Goal: Task Accomplishment & Management: Use online tool/utility

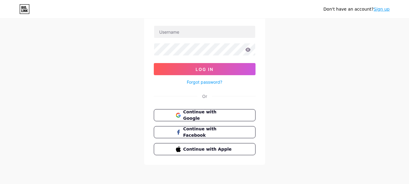
scroll to position [9, 0]
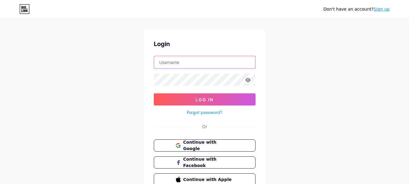
click at [201, 63] on input "text" at bounding box center [204, 62] width 101 height 12
type input "elementsnextgeneration"
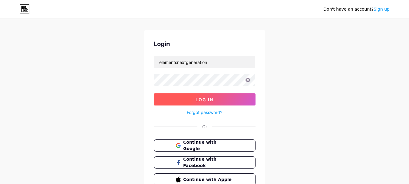
click at [206, 103] on button "Log In" at bounding box center [205, 99] width 102 height 12
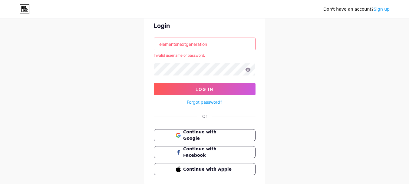
scroll to position [47, 0]
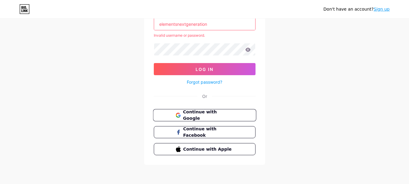
click at [220, 116] on span "Continue with Google" at bounding box center [208, 115] width 51 height 13
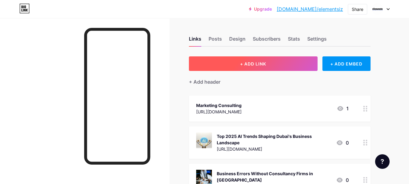
click at [253, 65] on span "+ ADD LINK" at bounding box center [253, 63] width 26 height 5
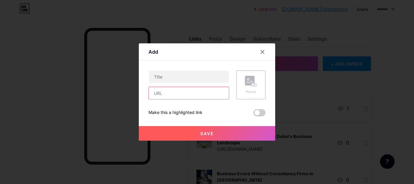
click at [173, 96] on input "text" at bounding box center [189, 93] width 80 height 12
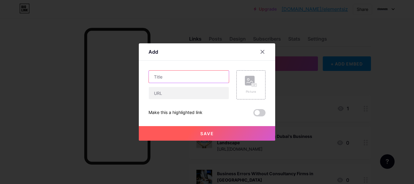
click at [172, 76] on input "text" at bounding box center [189, 77] width 80 height 12
paste input "[URL][DOMAIN_NAME]"
type input "[URL][DOMAIN_NAME]"
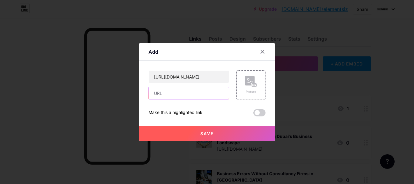
click at [168, 92] on input "text" at bounding box center [189, 93] width 80 height 12
paste input "Top Digital Transformation Consulting Firms in [GEOGRAPHIC_DATA]"
type input "Top Digital Transformation Consulting Firms in [GEOGRAPHIC_DATA]"
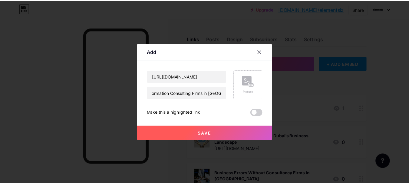
scroll to position [0, 0]
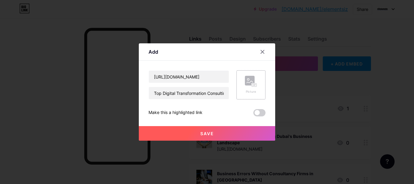
click at [253, 92] on div "Picture" at bounding box center [251, 91] width 12 height 5
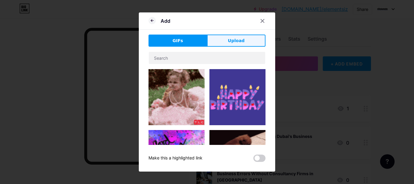
click at [238, 38] on span "Upload" at bounding box center [236, 41] width 17 height 6
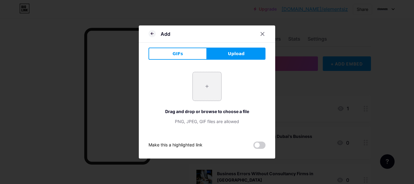
click at [209, 86] on input "file" at bounding box center [207, 86] width 28 height 28
type input "C:\fakepath\89026.jpg"
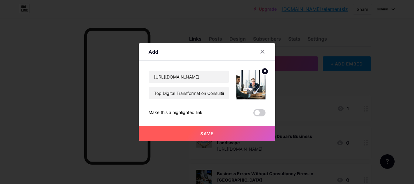
click at [207, 133] on span "Save" at bounding box center [207, 133] width 14 height 5
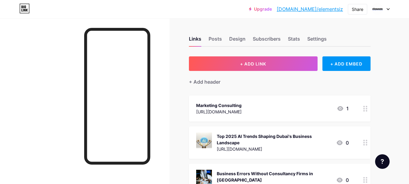
click at [234, 102] on div "Marketing Consulting" at bounding box center [218, 105] width 45 height 6
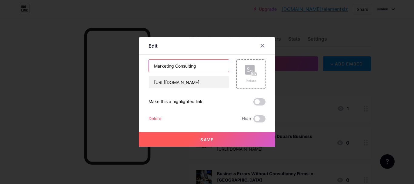
click at [207, 67] on input "Marketing Consulting" at bounding box center [189, 66] width 80 height 12
click at [206, 62] on input "Marketing Consulting" at bounding box center [189, 66] width 80 height 12
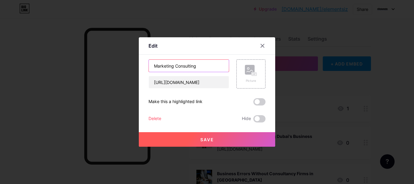
click at [206, 62] on input "Marketing Consulting" at bounding box center [189, 66] width 80 height 12
click at [263, 47] on icon at bounding box center [262, 45] width 3 height 3
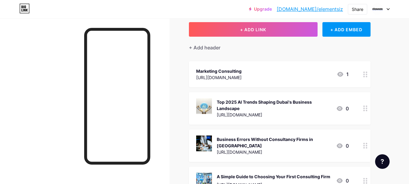
scroll to position [4, 0]
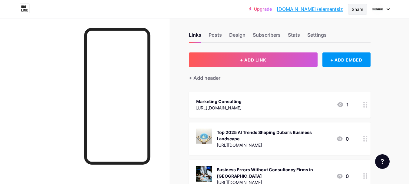
click at [359, 10] on div "Share" at bounding box center [358, 9] width 12 height 6
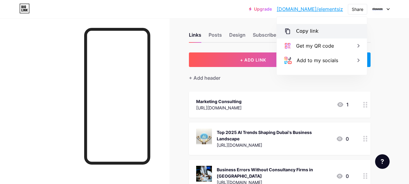
click at [305, 32] on div "Copy link" at bounding box center [307, 31] width 22 height 7
